Goal: Information Seeking & Learning: Find specific fact

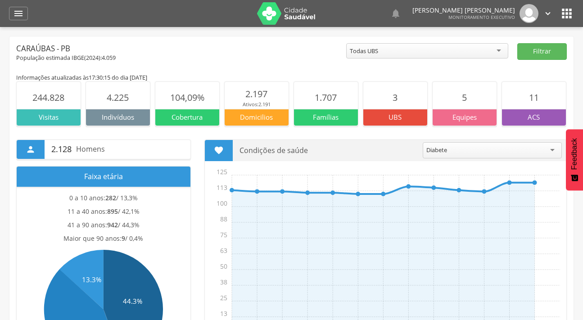
click at [21, 13] on icon "" at bounding box center [18, 13] width 11 height 11
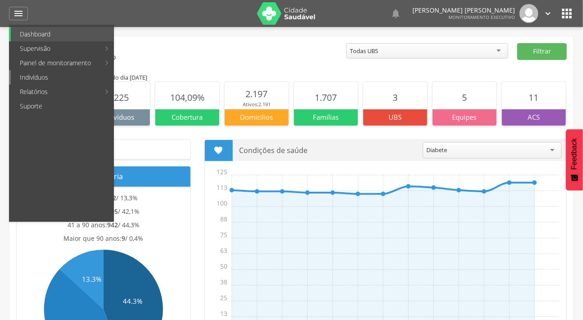
click at [47, 81] on link "Indivíduos" at bounding box center [62, 77] width 103 height 14
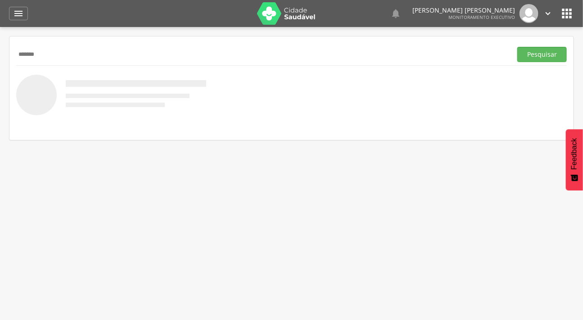
type input "*******"
click at [517, 47] on button "Pesquisar" at bounding box center [541, 54] width 49 height 15
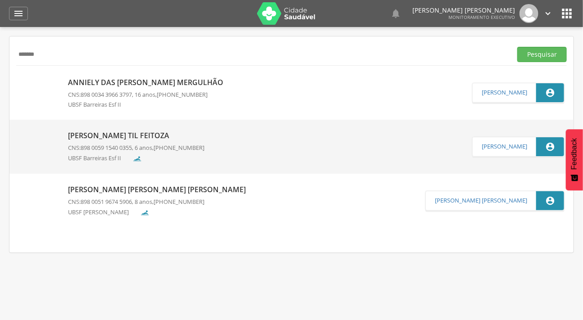
click at [75, 84] on p "Anniely das Neves Mergulhão" at bounding box center [148, 82] width 160 height 10
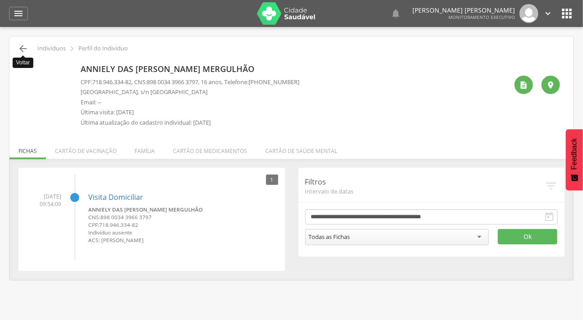
click at [22, 45] on icon "" at bounding box center [23, 48] width 11 height 11
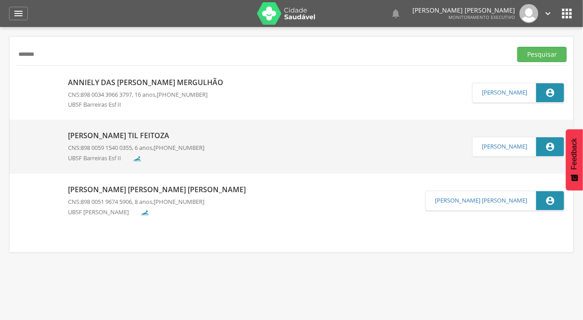
drag, startPoint x: 61, startPoint y: 54, endPoint x: 13, endPoint y: 54, distance: 47.7
click at [13, 54] on div "******* Pesquisar Anniely das Neves Mergulhão CNS: 898 0034 3966 3797 , 16 anos…" at bounding box center [291, 144] width 564 height 216
type input "**********"
click at [517, 47] on button "Pesquisar" at bounding box center [541, 54] width 49 height 15
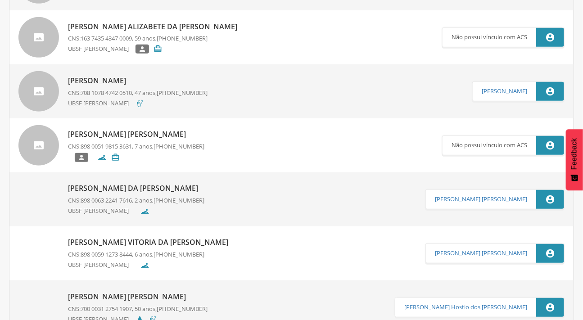
scroll to position [204, 0]
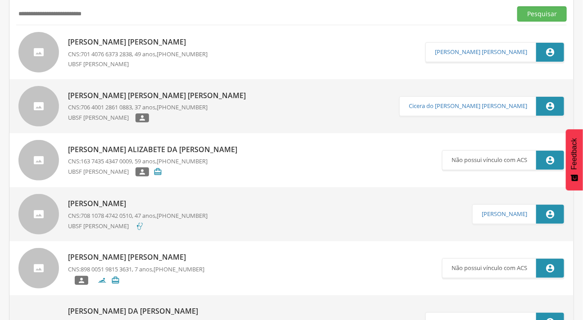
click at [41, 55] on div at bounding box center [38, 52] width 40 height 40
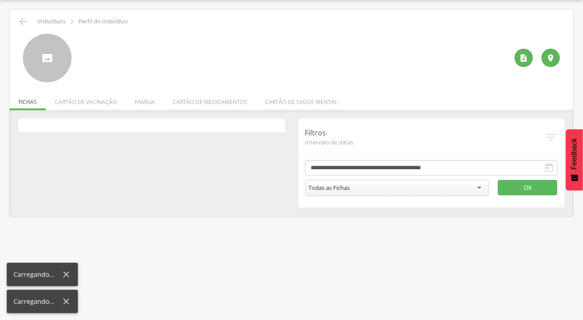
scroll to position [27, 0]
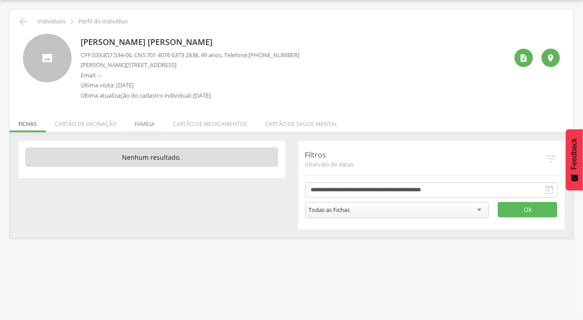
click at [144, 126] on li "Família" at bounding box center [145, 121] width 38 height 21
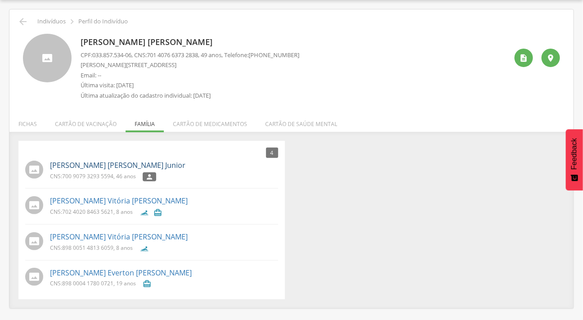
click at [94, 165] on link "[PERSON_NAME]" at bounding box center [117, 165] width 135 height 10
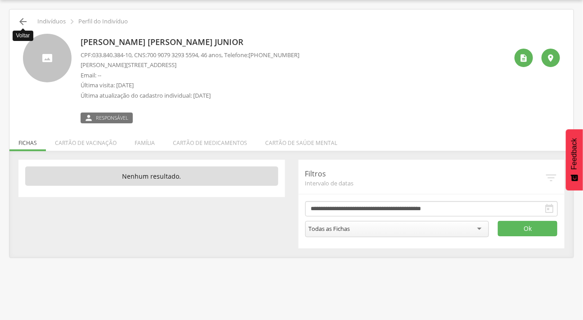
click at [23, 19] on icon "" at bounding box center [23, 21] width 11 height 11
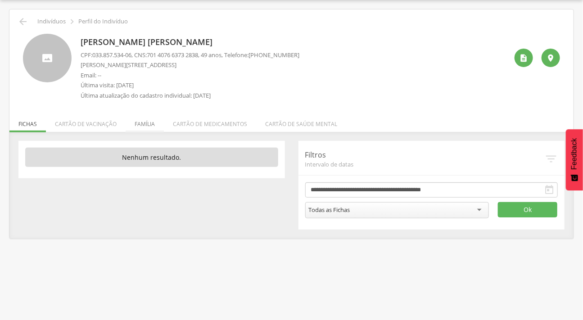
click at [143, 123] on li "Família" at bounding box center [145, 121] width 38 height 21
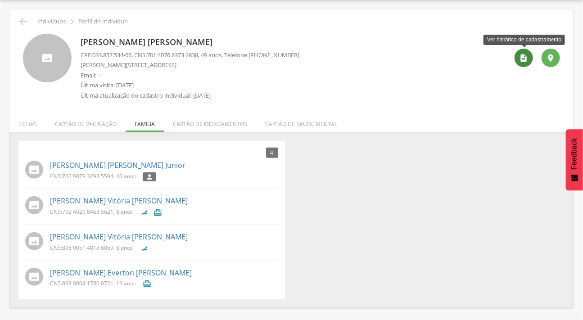
click at [527, 57] on icon "" at bounding box center [523, 58] width 9 height 9
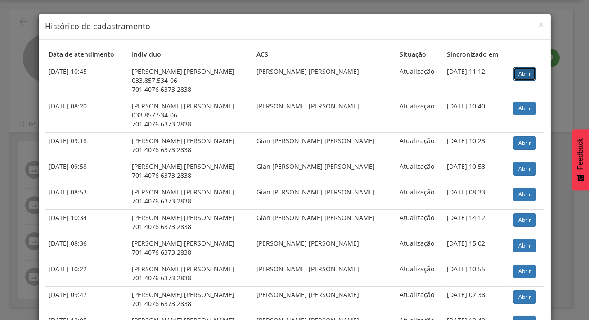
click at [519, 70] on link "Abrir" at bounding box center [524, 73] width 22 height 13
click at [538, 21] on span "×" at bounding box center [540, 24] width 5 height 13
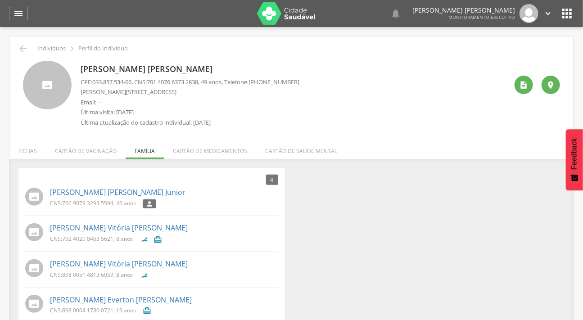
click at [9, 9] on header " Dashboard Supervisão Produtividade Mapa da cidade Mapa de cobertura Ranking A…" at bounding box center [291, 13] width 583 height 27
click at [12, 13] on div "" at bounding box center [18, 13] width 19 height 13
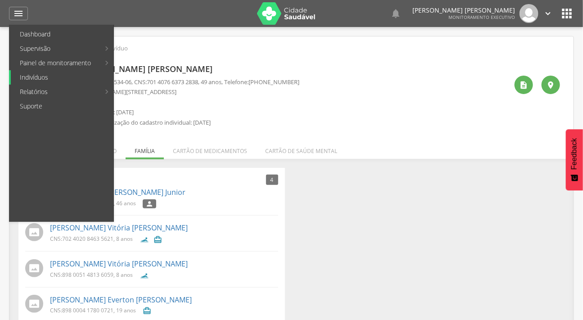
click at [40, 78] on link "Indivíduos" at bounding box center [62, 77] width 103 height 14
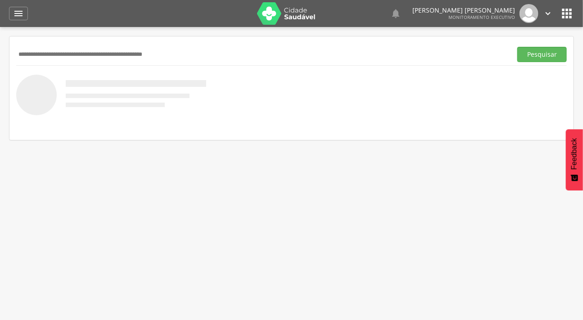
click at [121, 52] on input "text" at bounding box center [262, 54] width 492 height 15
type input "********"
click at [517, 47] on button "Pesquisar" at bounding box center [541, 54] width 49 height 15
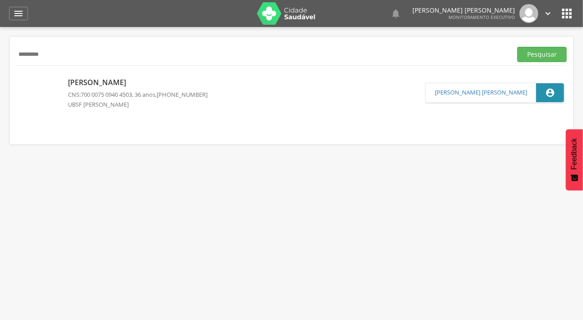
click at [43, 77] on img at bounding box center [38, 77] width 40 height 0
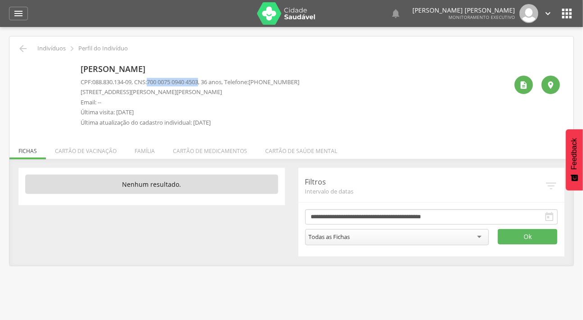
drag, startPoint x: 206, startPoint y: 80, endPoint x: 153, endPoint y: 83, distance: 53.6
click at [153, 83] on span "700 0075 0940 4503" at bounding box center [172, 82] width 51 height 8
copy span "700 0075 0940 4503"
click at [171, 94] on p "Rua Expedicionário Luis Tenório Leão, 12 Casa - Centro" at bounding box center [190, 92] width 219 height 9
click at [180, 91] on p "Rua Expedicionário Luis Tenório Leão, 12 Casa - Centro" at bounding box center [190, 92] width 219 height 9
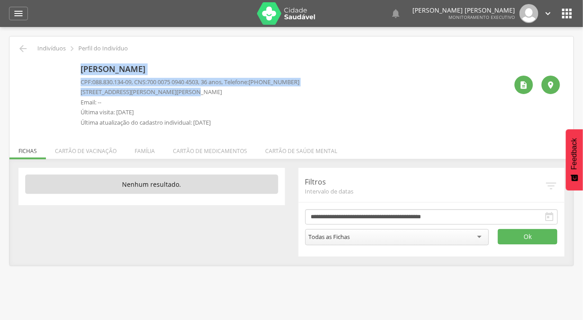
drag, startPoint x: 180, startPoint y: 91, endPoint x: 75, endPoint y: 91, distance: 105.7
click at [75, 91] on div "Pollyana Andrade Neves CPF: 088.830.134-09 , CNS: 700 0075 0940 4503 , 36 anos,…" at bounding box center [291, 96] width 537 height 71
click at [176, 93] on p "Rua Expedicionário Luis Tenório Leão, 12 Casa - Centro" at bounding box center [190, 92] width 219 height 9
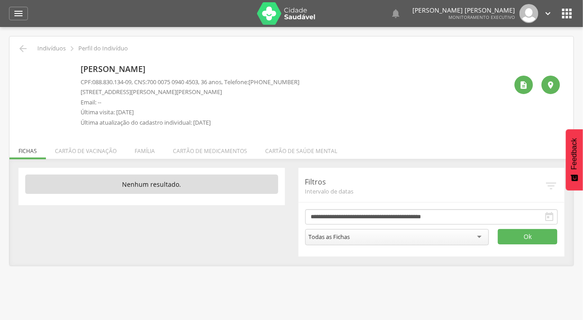
click at [184, 93] on p "Rua Expedicionário Luis Tenório Leão, 12 Casa - Centro" at bounding box center [190, 92] width 219 height 9
drag, startPoint x: 182, startPoint y: 92, endPoint x: 81, endPoint y: 94, distance: 101.2
click at [81, 94] on p "Rua Expedicionário Luis Tenório Leão, 12 Casa - Centro" at bounding box center [190, 92] width 219 height 9
copy p "Rua Expedicionário Luis Tenório Leão"
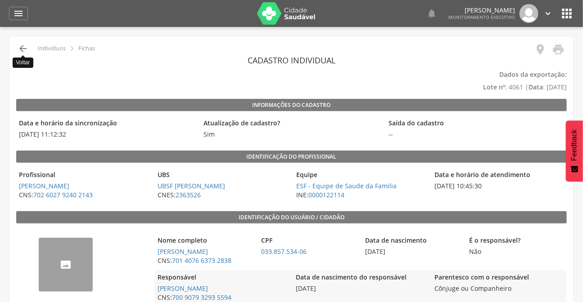
click at [20, 47] on icon "" at bounding box center [23, 48] width 11 height 11
click at [22, 49] on icon "" at bounding box center [23, 48] width 11 height 11
